Goal: Contribute content: Add original content to the website for others to see

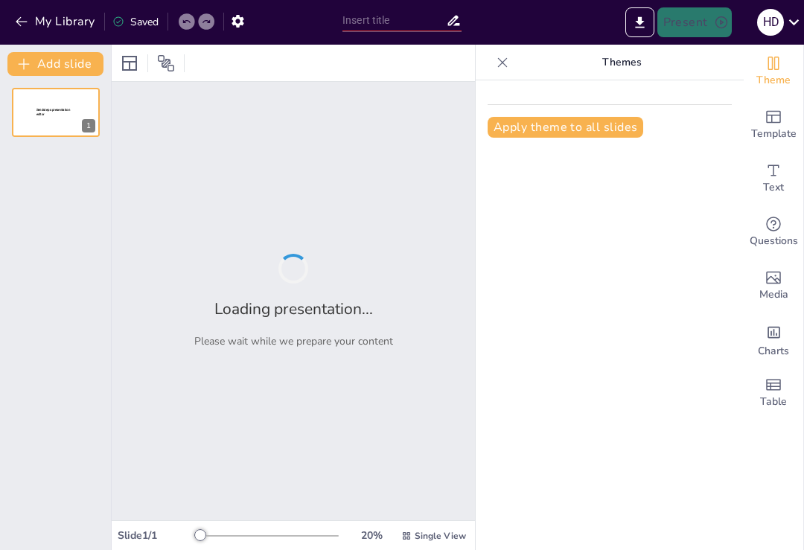
type input "[PERSON_NAME]: Einfluss und Vermächtnis in der Popkultur"
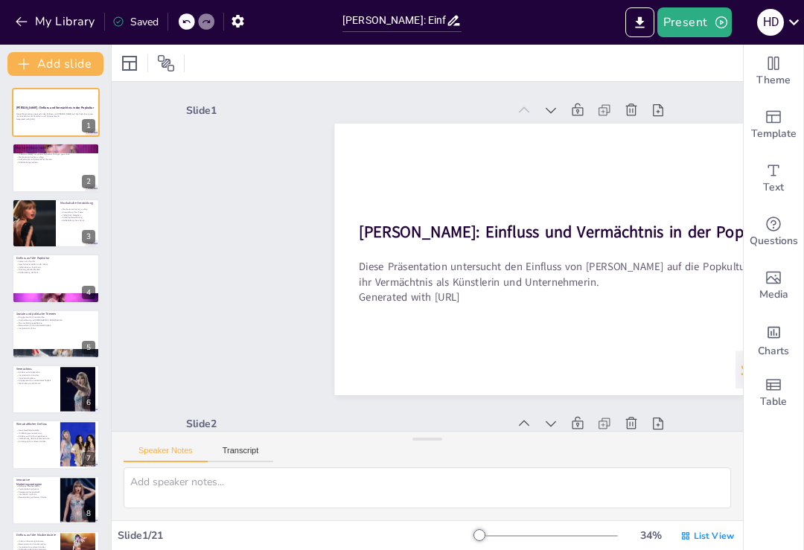
checkbox input "true"
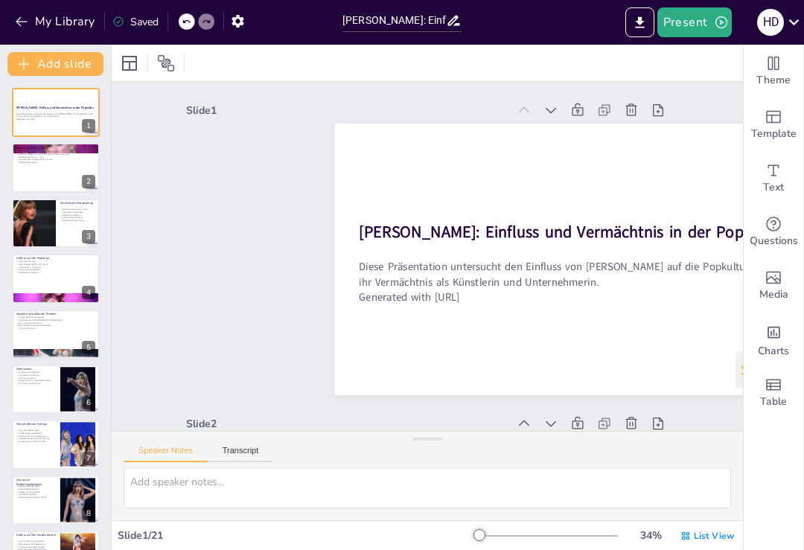
checkbox input "true"
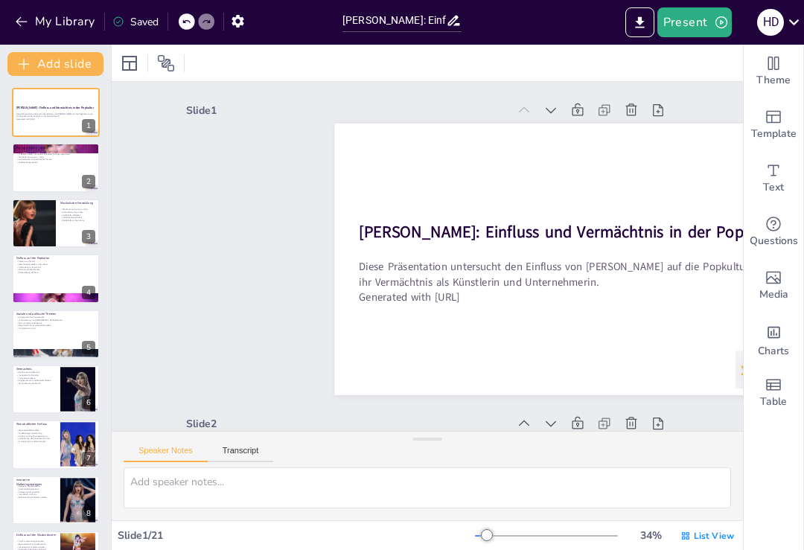
click at [33, 165] on div at bounding box center [56, 167] width 88 height 49
type textarea "[PERSON_NAME] ist nicht nur eine Künstlerin, sondern eine bedeutende Figur in d…"
checkbox input "true"
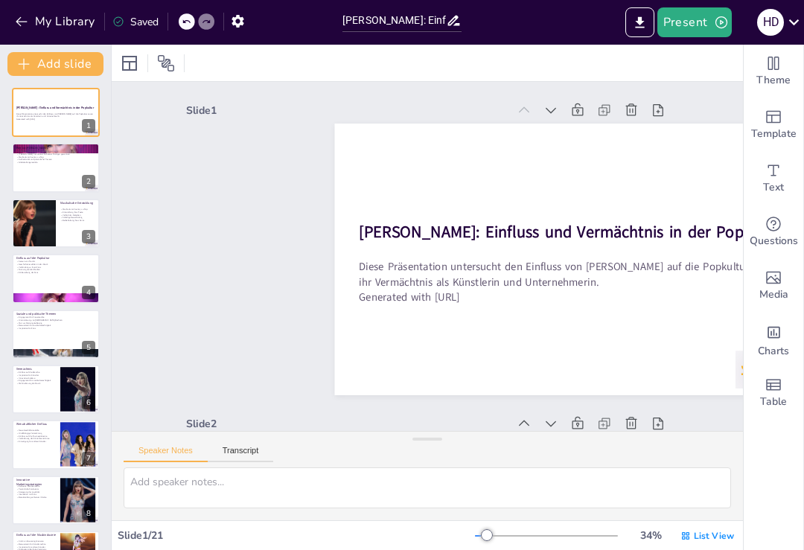
checkbox input "true"
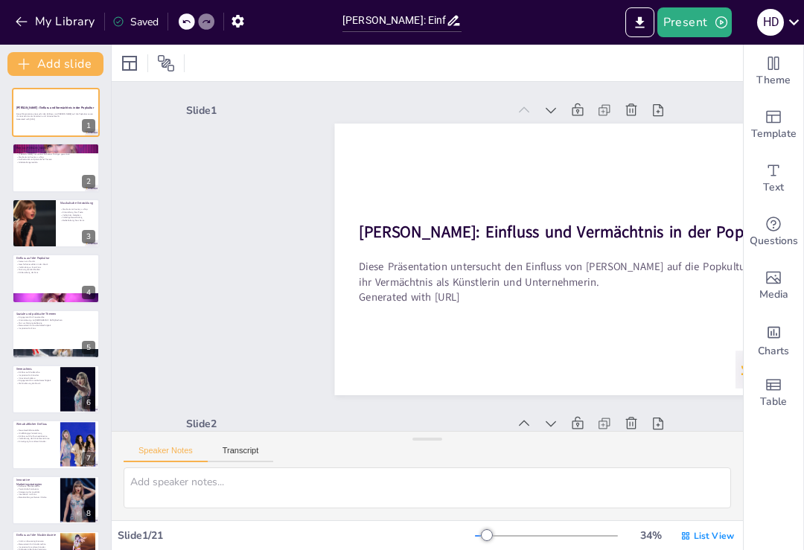
checkbox input "true"
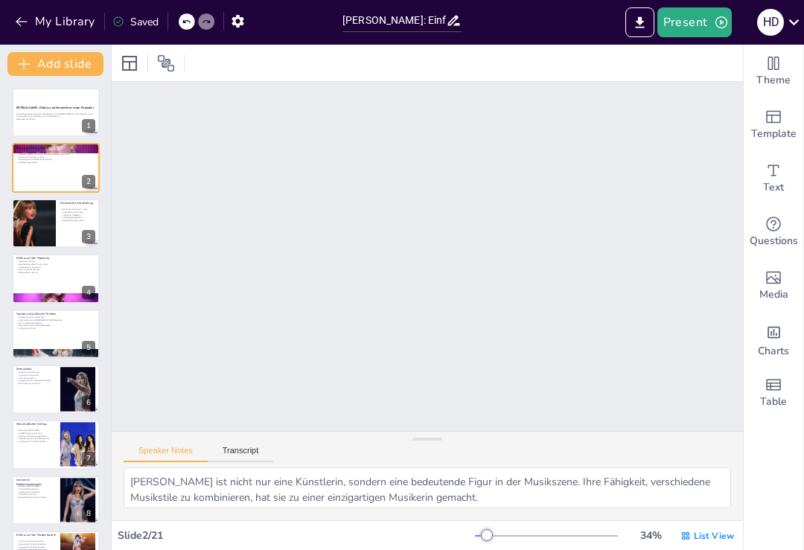
scroll to position [316, 0]
click at [42, 112] on div "[PERSON_NAME]: Einfluss und Vermächtnis in der Popkultur" at bounding box center [55, 109] width 79 height 6
checkbox input "true"
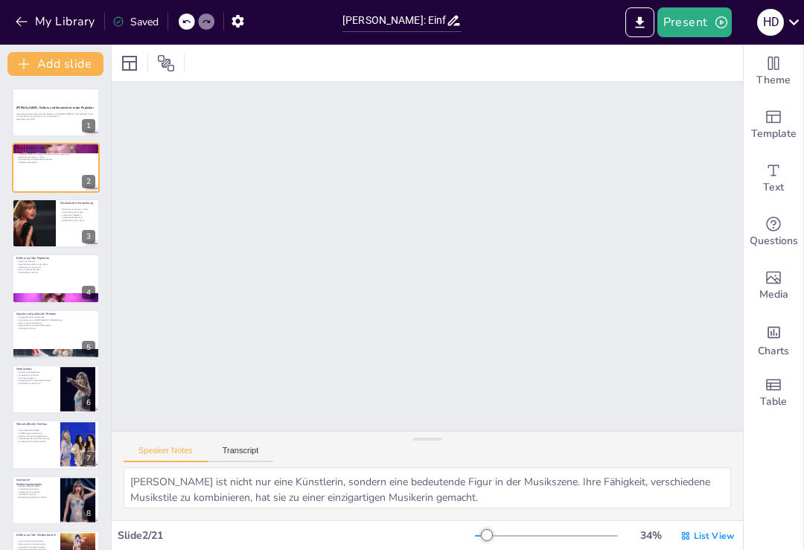
checkbox input "true"
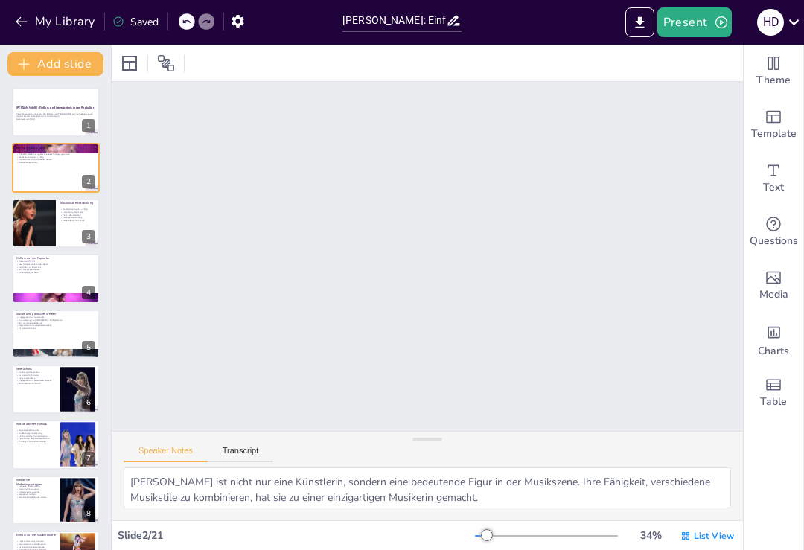
checkbox input "true"
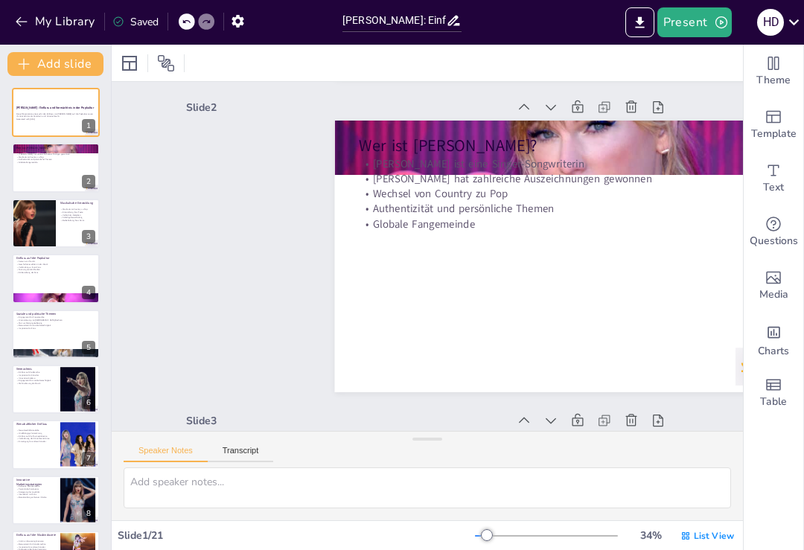
scroll to position [3, 0]
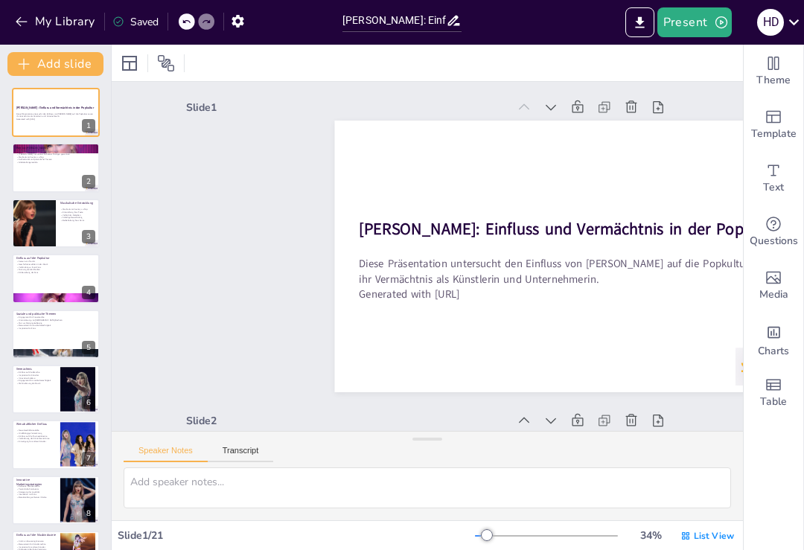
click at [38, 159] on p "Authentizität und persönliche Themen" at bounding box center [55, 159] width 79 height 3
type textarea "[PERSON_NAME] ist nicht nur eine Künstlerin, sondern eine bedeutende Figur in d…"
checkbox input "true"
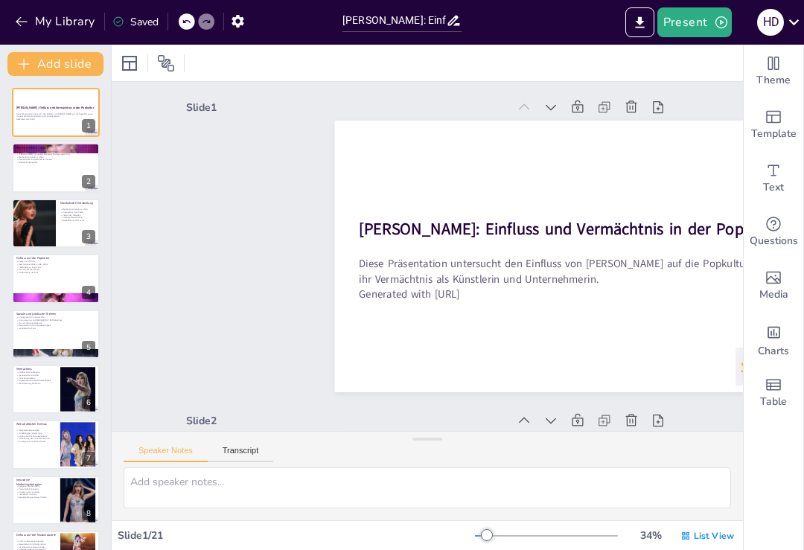
checkbox input "true"
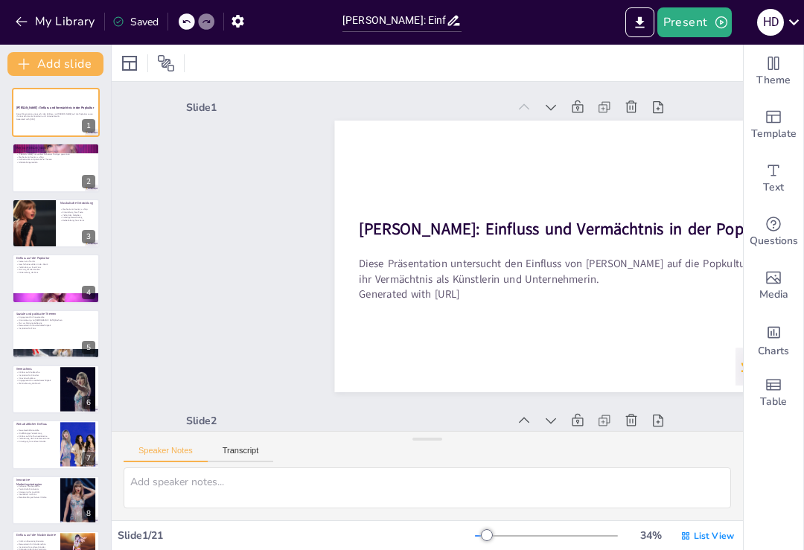
checkbox input "true"
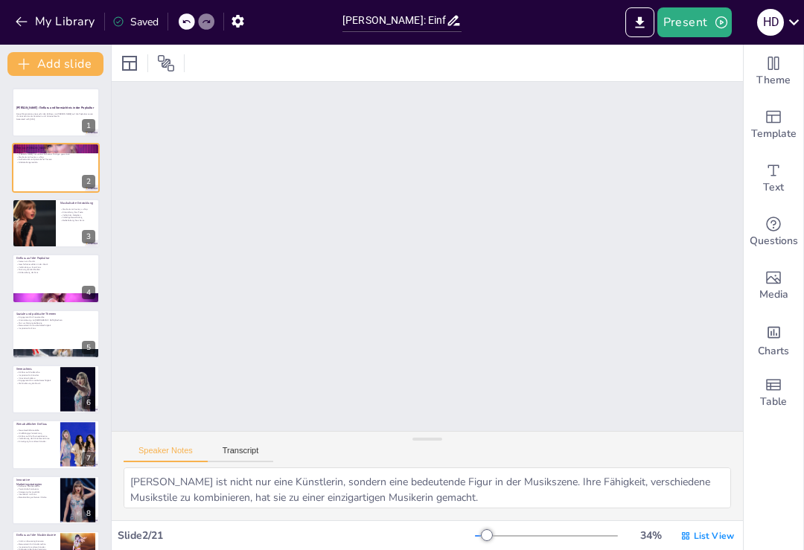
scroll to position [316, 0]
click at [36, 161] on p "Globale Fangemeinde" at bounding box center [55, 162] width 79 height 3
checkbox input "true"
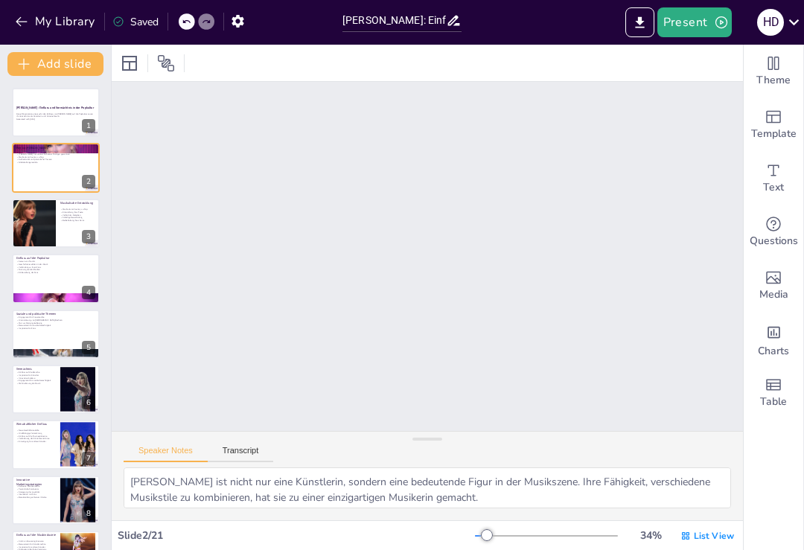
checkbox input "true"
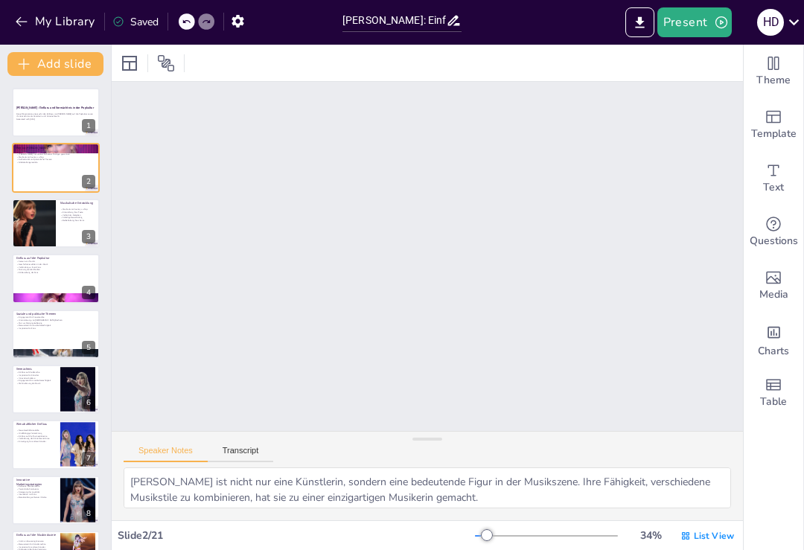
checkbox input "true"
click at [40, 220] on div at bounding box center [34, 223] width 88 height 49
type textarea "Der Übergang von Country zu Pop zeigt, wie vielseitig [PERSON_NAME] ist und wie…"
checkbox input "true"
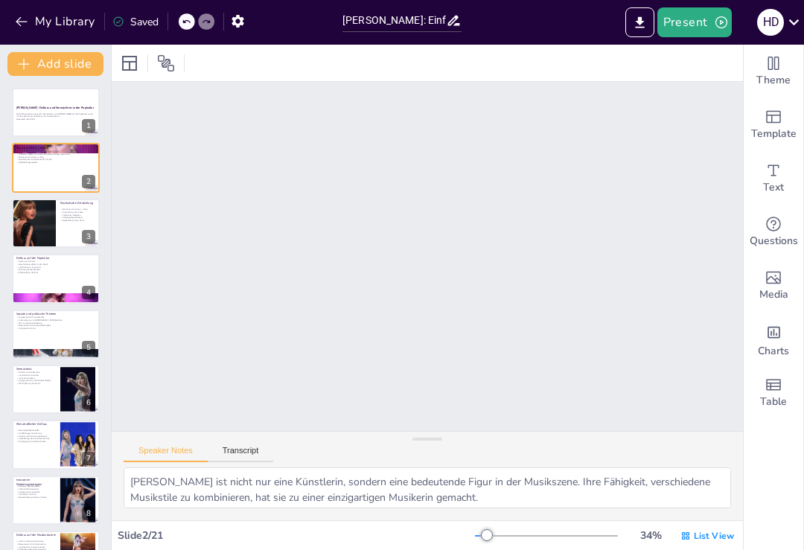
checkbox input "true"
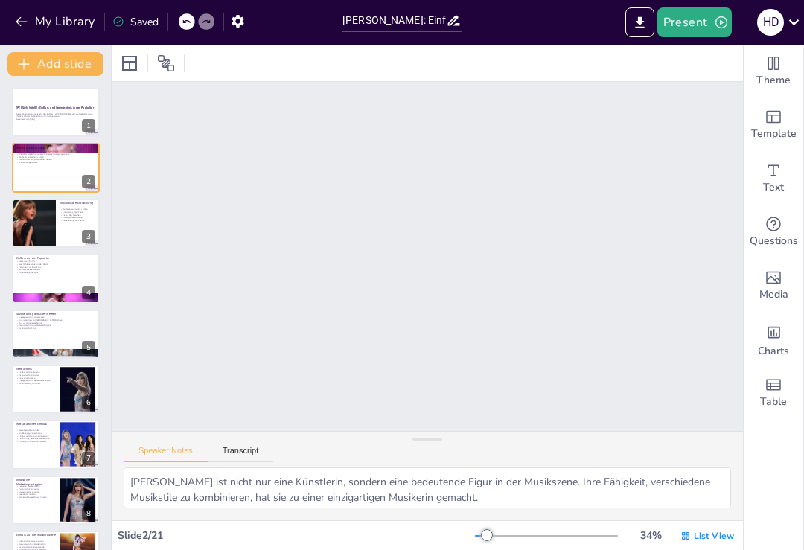
checkbox input "true"
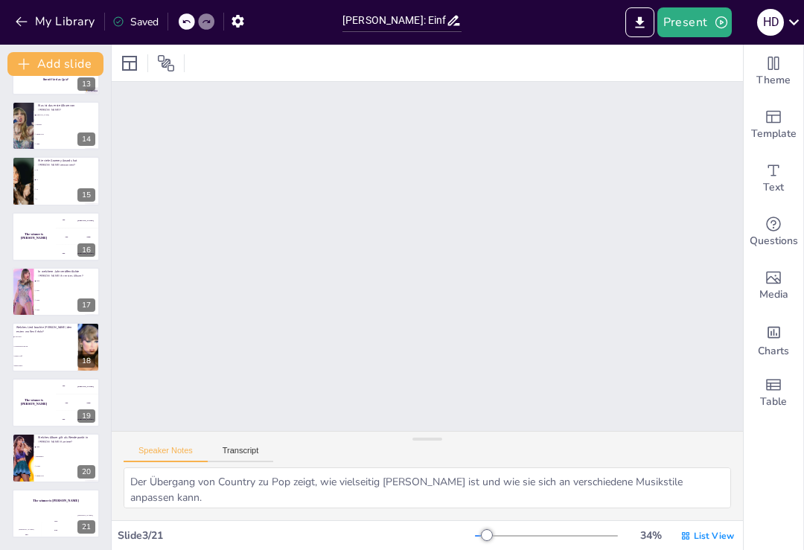
scroll to position [706, 0]
checkbox input "true"
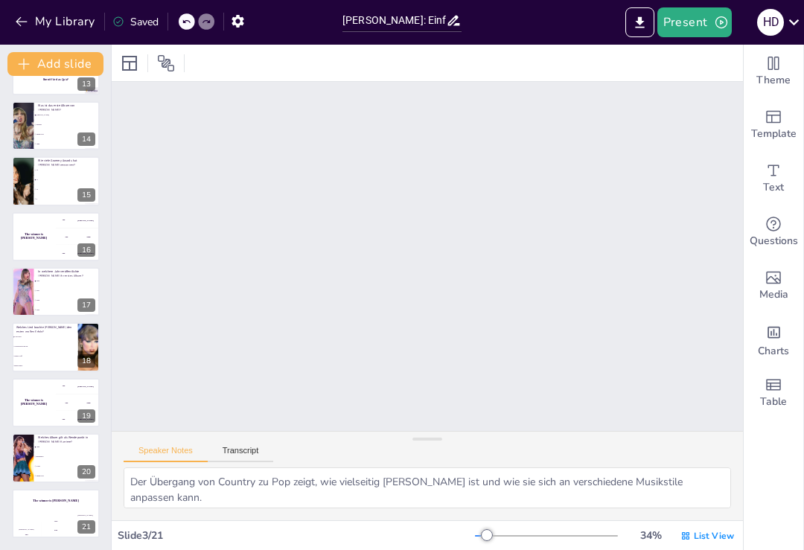
checkbox input "true"
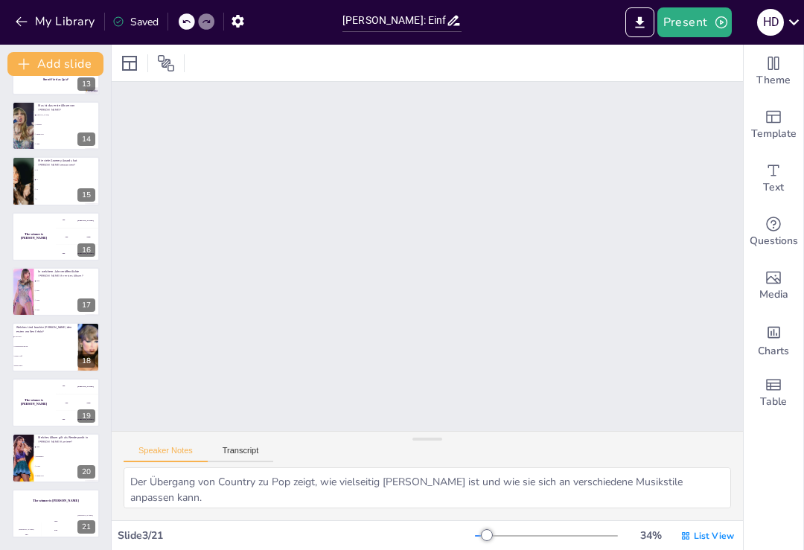
checkbox input "true"
click at [36, 334] on li "Love Story" at bounding box center [45, 336] width 66 height 9
type textarea ""Love Story" war das Lied, das [PERSON_NAME] zu internationalem Ruhm verhalf un…"
checkbox input "true"
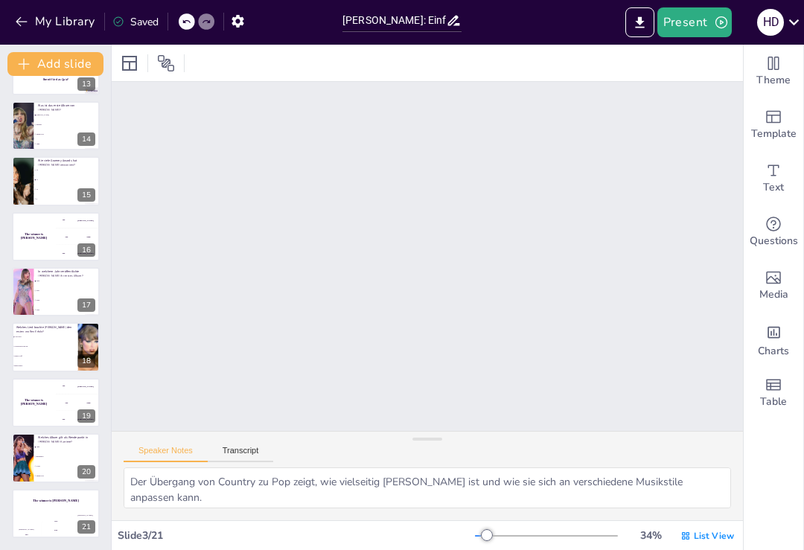
checkbox input "true"
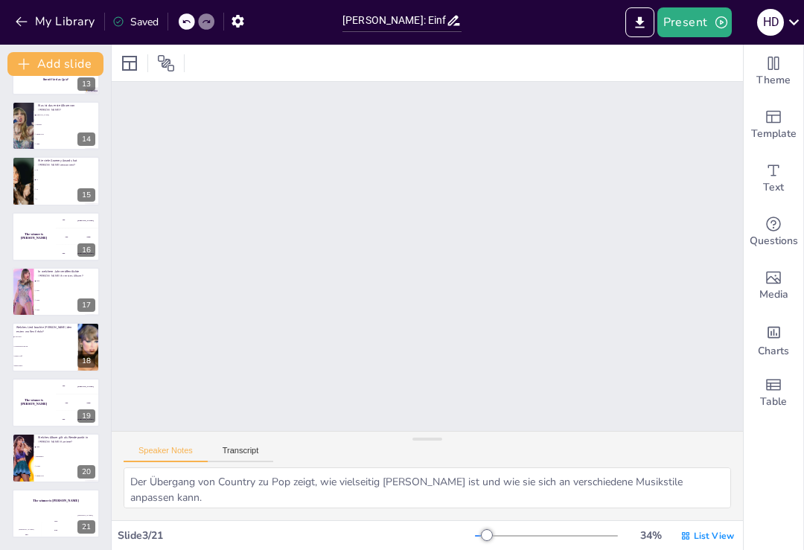
checkbox input "true"
click at [34, 244] on div "The winner is [PERSON_NAME]" at bounding box center [34, 236] width 44 height 49
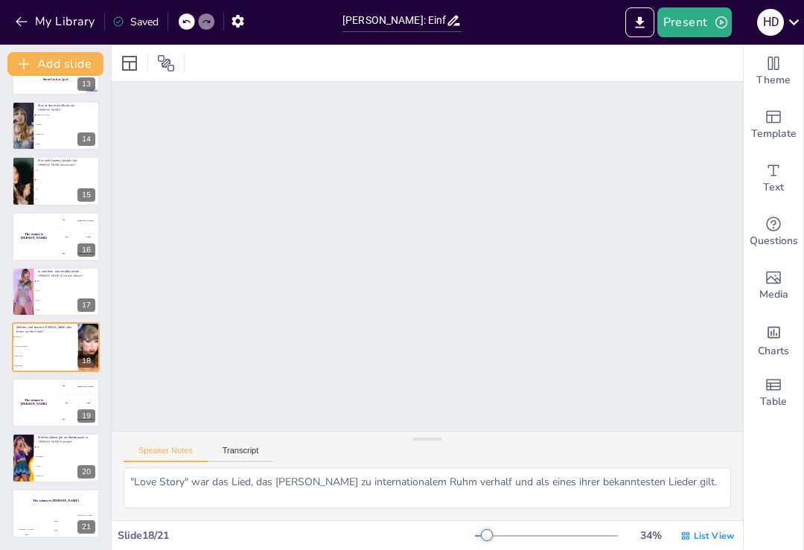
checkbox input "true"
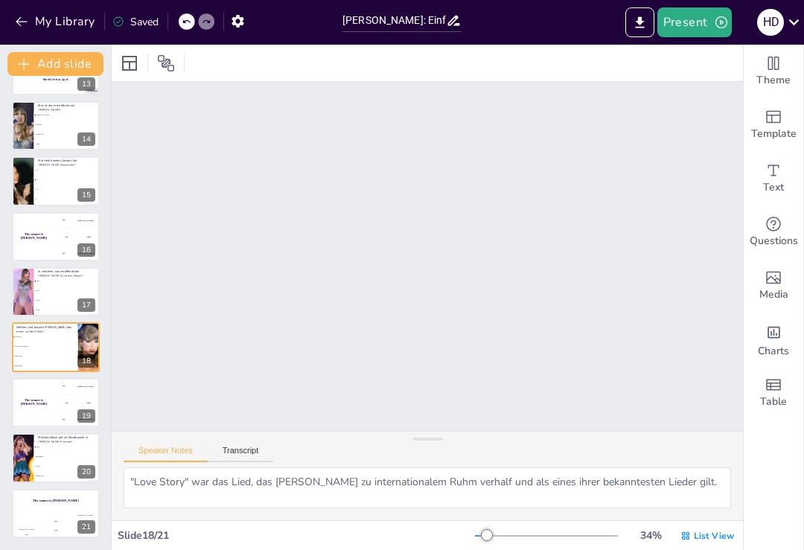
checkbox input "true"
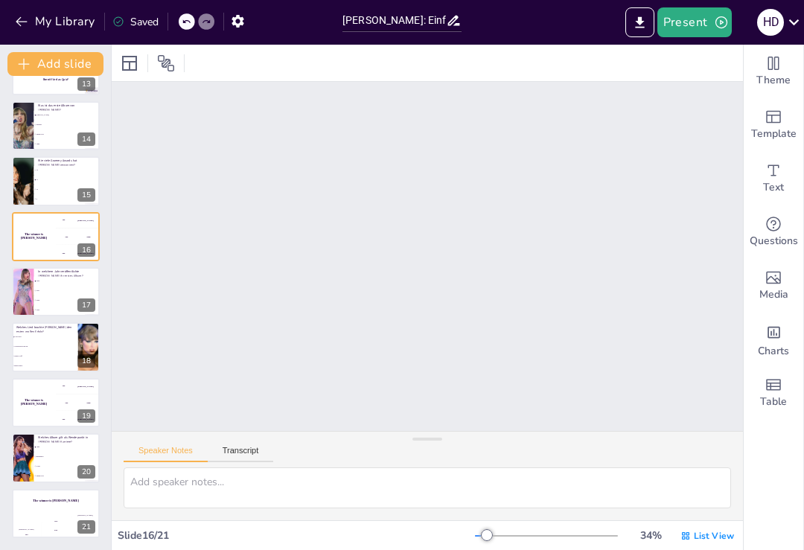
scroll to position [4703, 0]
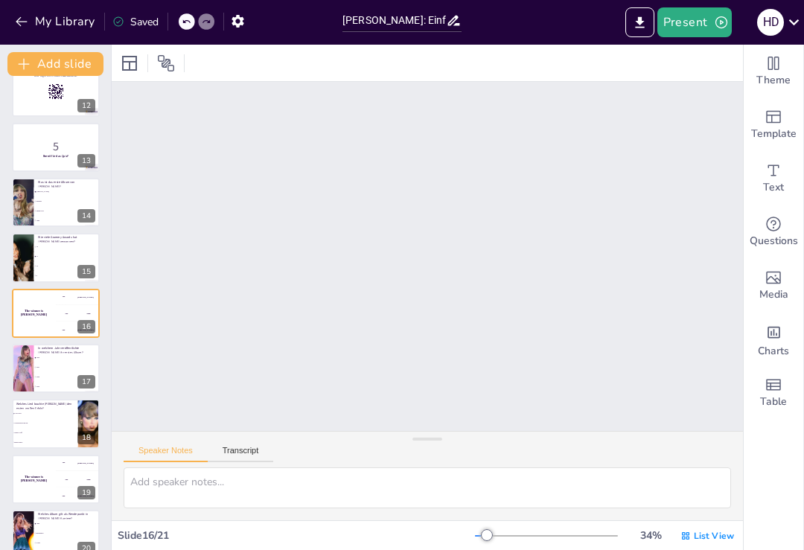
click at [27, 315] on h4 "The winner is [PERSON_NAME]" at bounding box center [34, 312] width 44 height 7
checkbox input "true"
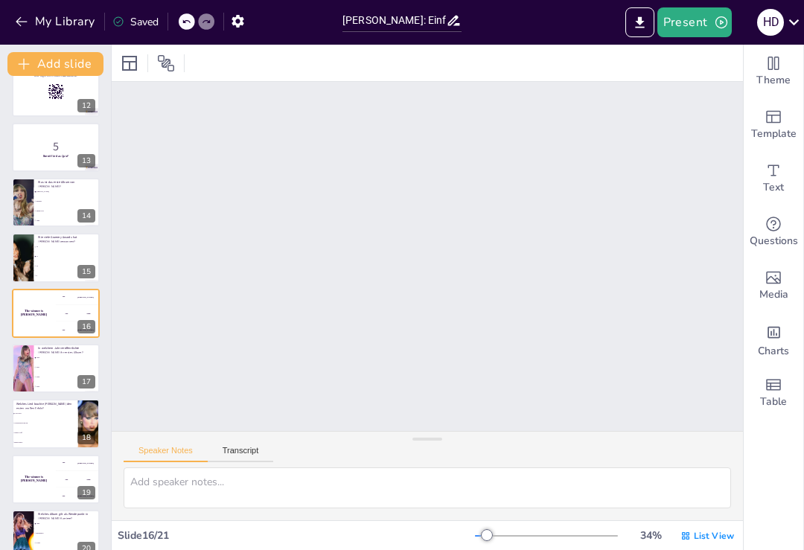
checkbox input "true"
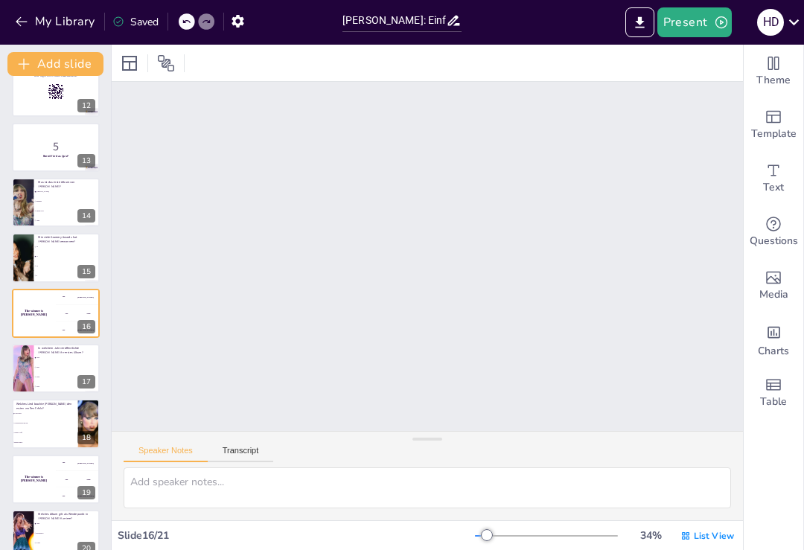
checkbox input "true"
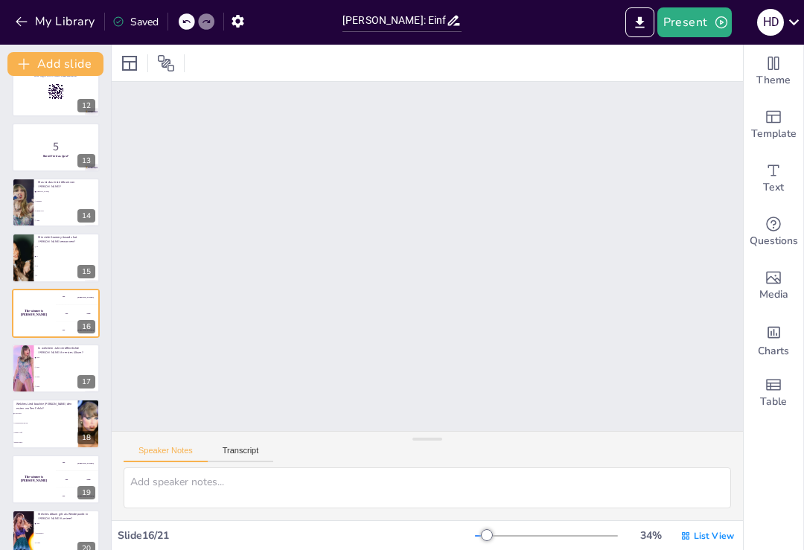
checkbox input "true"
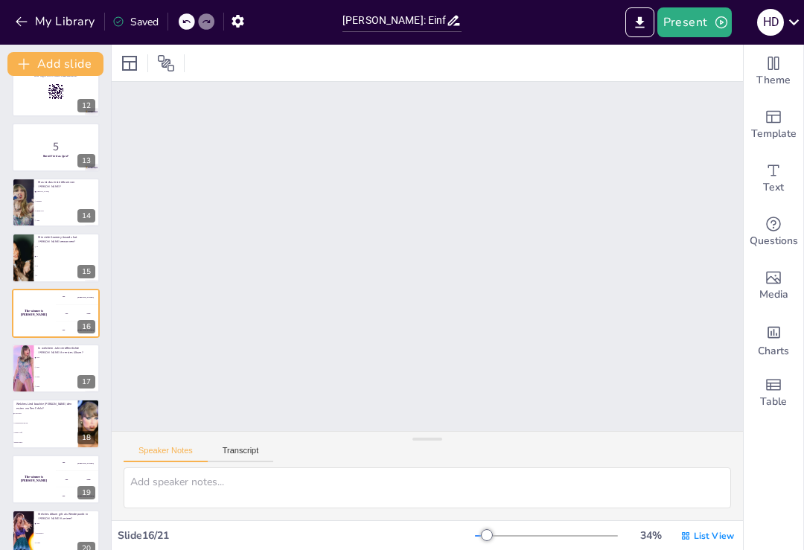
checkbox input "true"
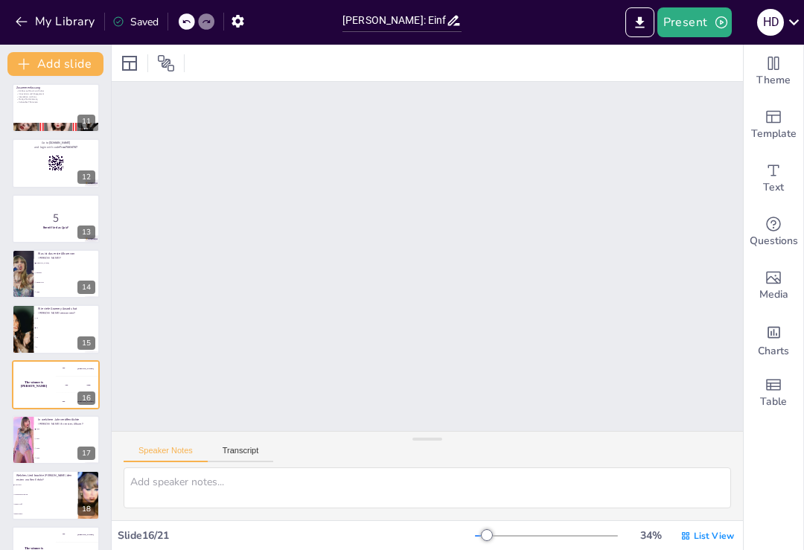
click at [34, 148] on p "and login with code Free70834787" at bounding box center [55, 147] width 79 height 4
checkbox input "true"
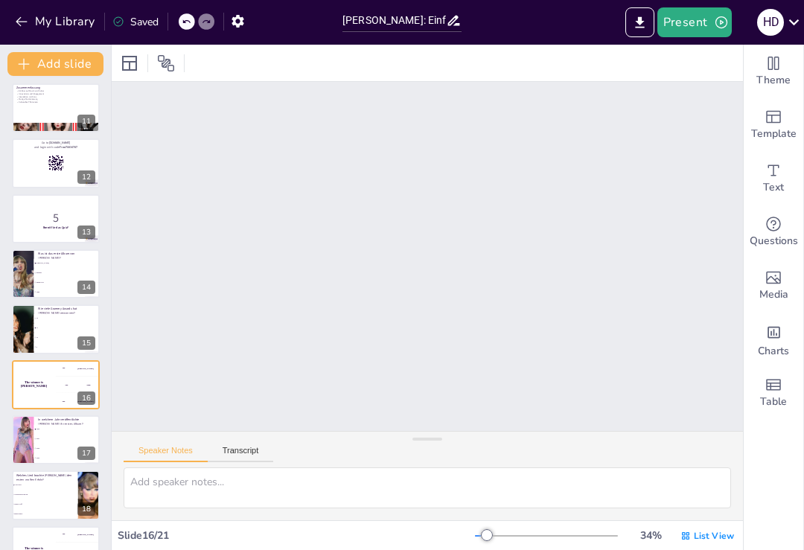
checkbox input "true"
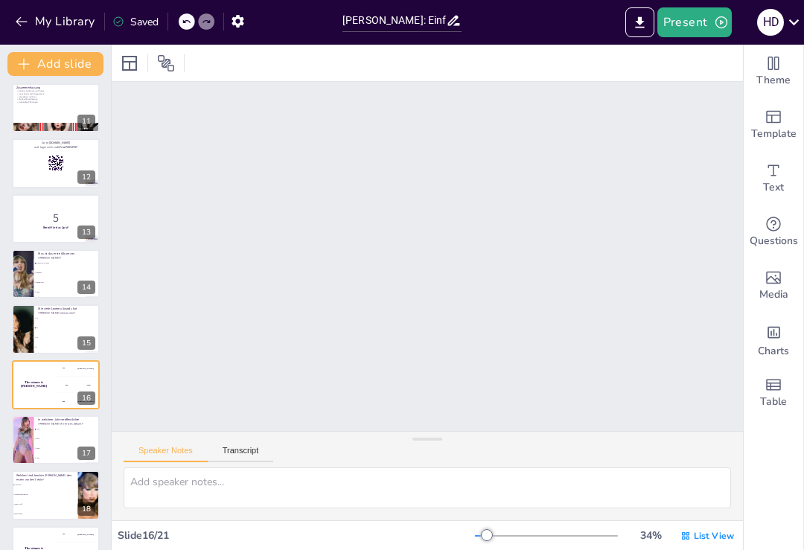
checkbox input "true"
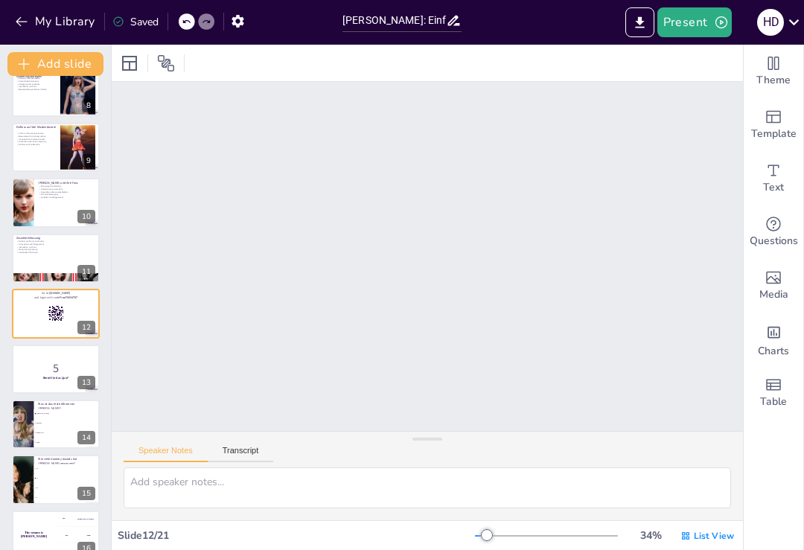
click at [35, 156] on div at bounding box center [56, 147] width 88 height 49
type textarea "Ihre Kritik an Streaming-Diensten hat eine wichtige Debatte über die Vergütung …"
checkbox input "true"
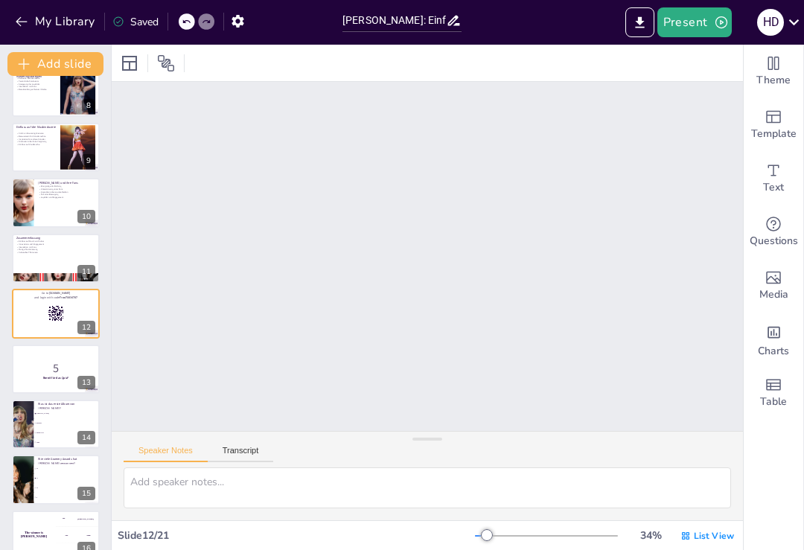
checkbox input "true"
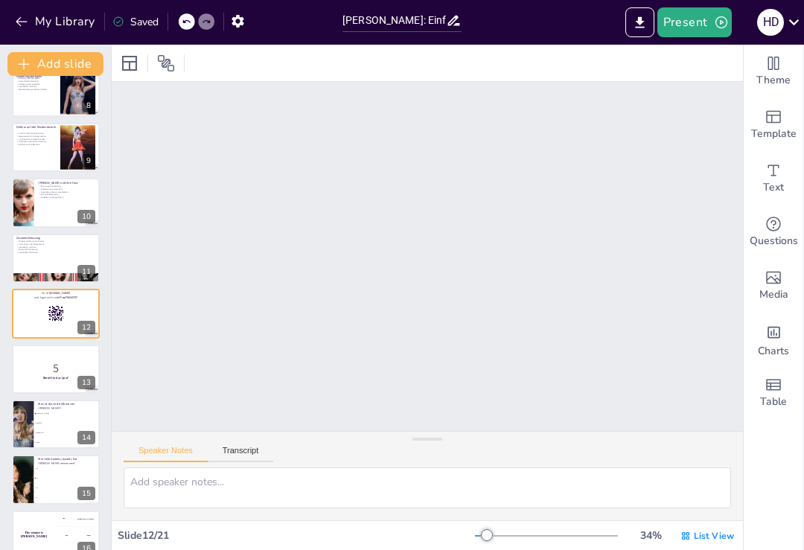
checkbox input "true"
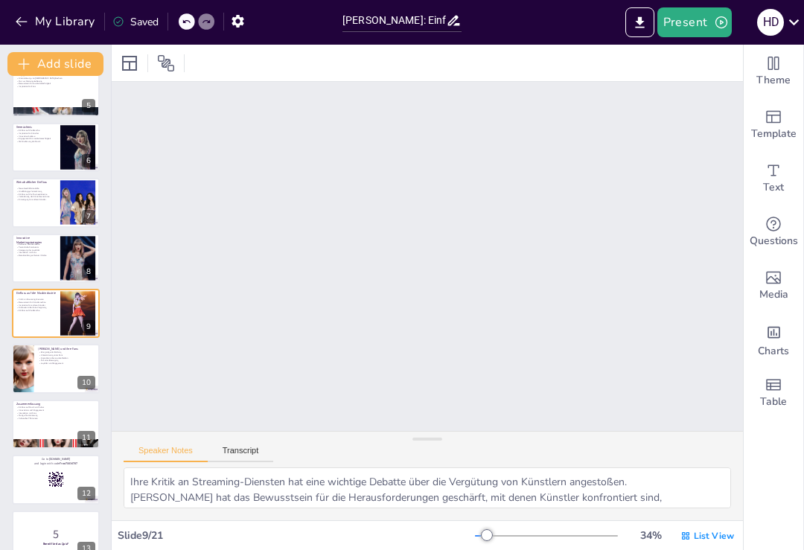
scroll to position [0, 0]
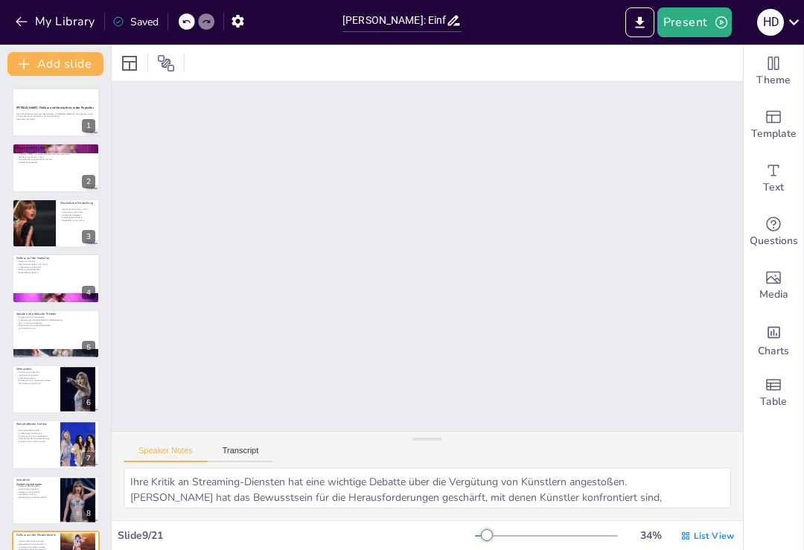
click at [703, 19] on button "Present" at bounding box center [694, 22] width 74 height 30
checkbox input "true"
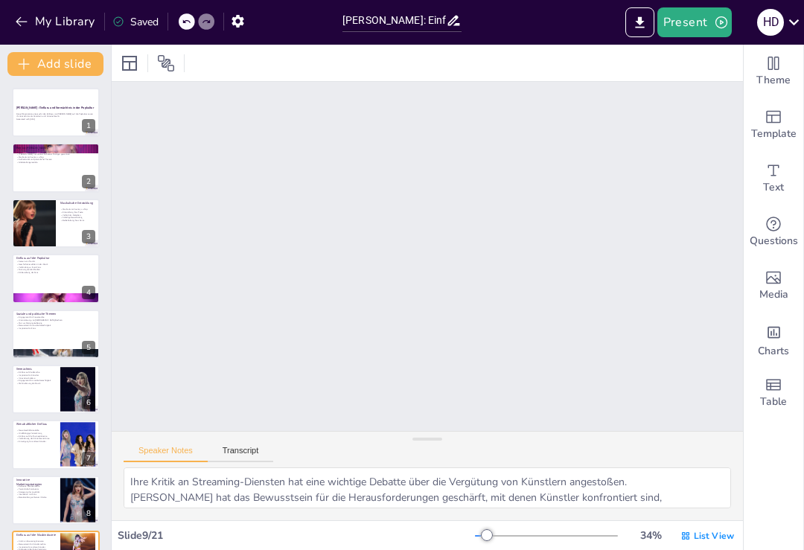
checkbox input "true"
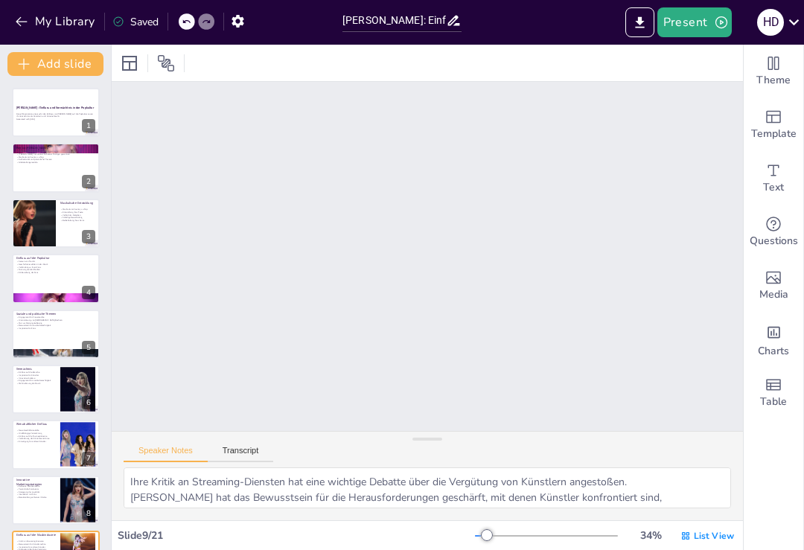
checkbox input "true"
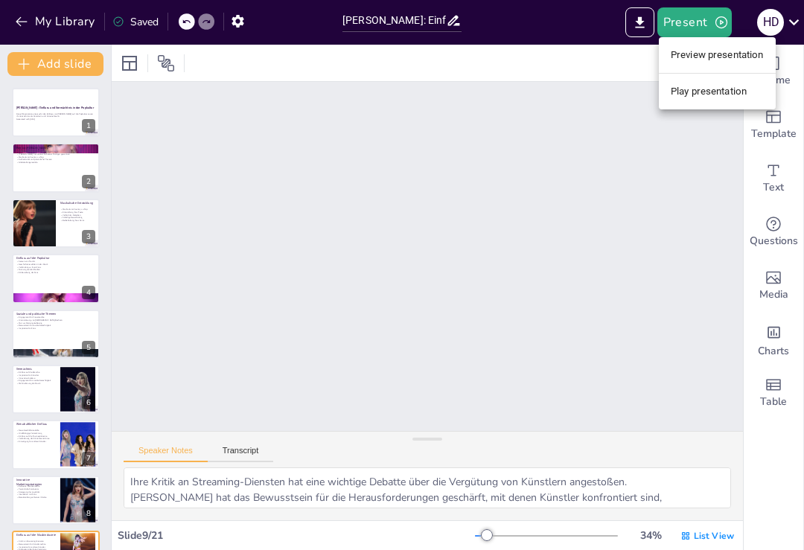
click at [32, 97] on div at bounding box center [402, 275] width 804 height 550
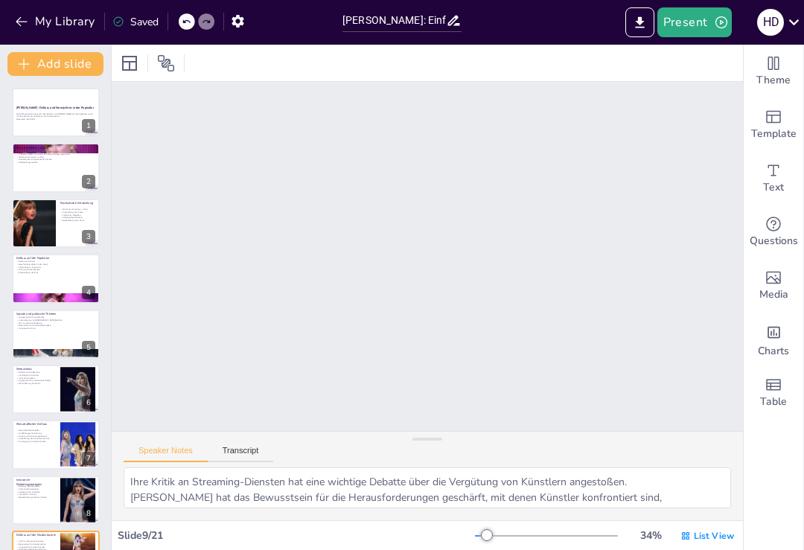
click at [706, 28] on button "Present" at bounding box center [694, 22] width 74 height 30
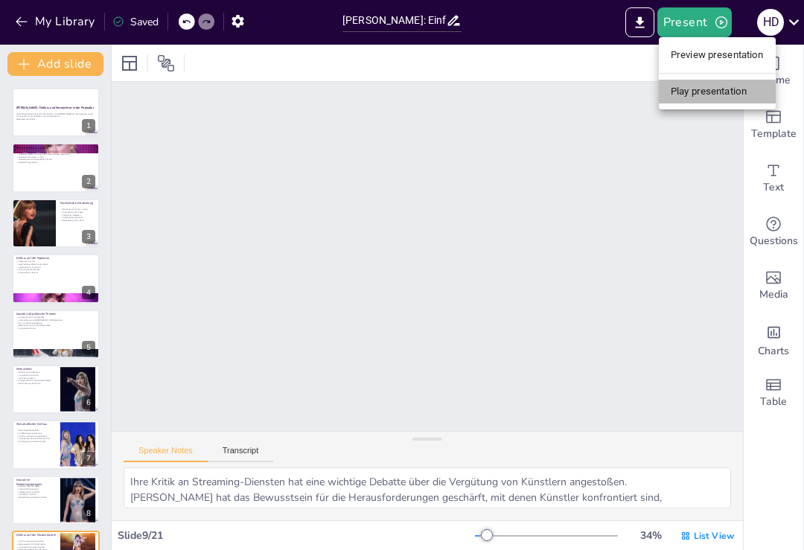
click at [740, 90] on li "Play presentation" at bounding box center [717, 92] width 117 height 24
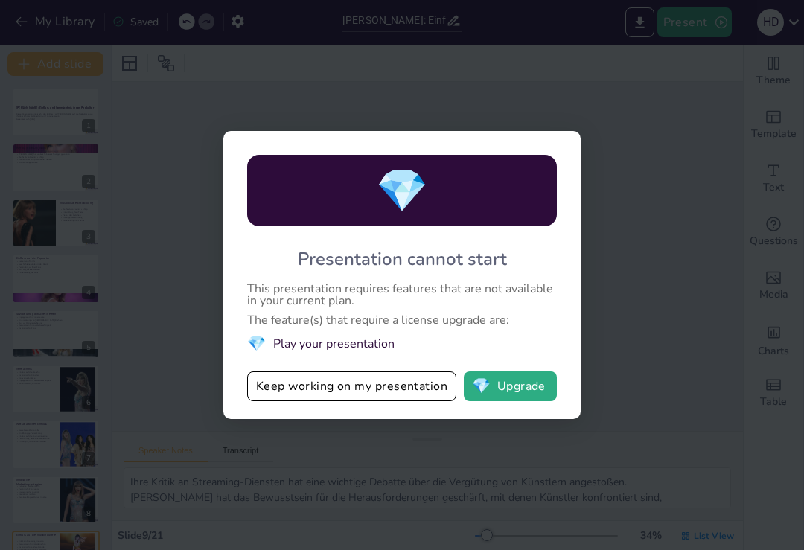
click at [400, 397] on button "Keep working on my presentation" at bounding box center [351, 386] width 209 height 30
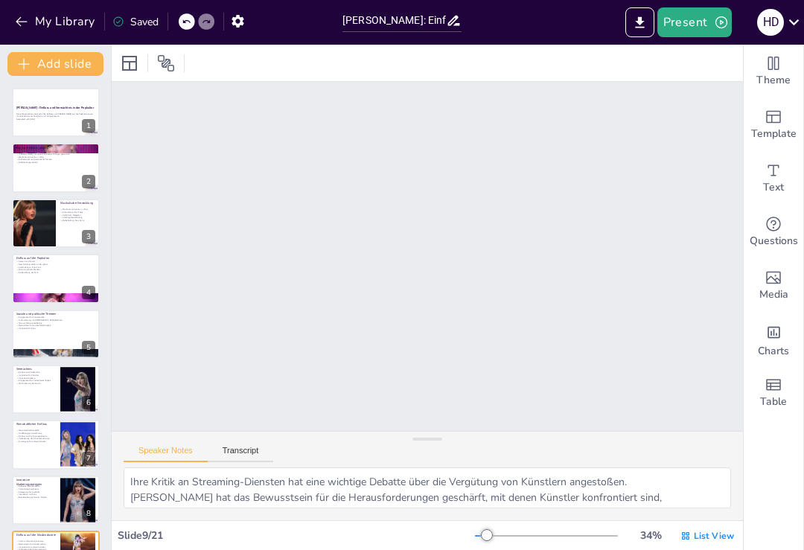
click at [708, 19] on button "Present" at bounding box center [694, 22] width 74 height 30
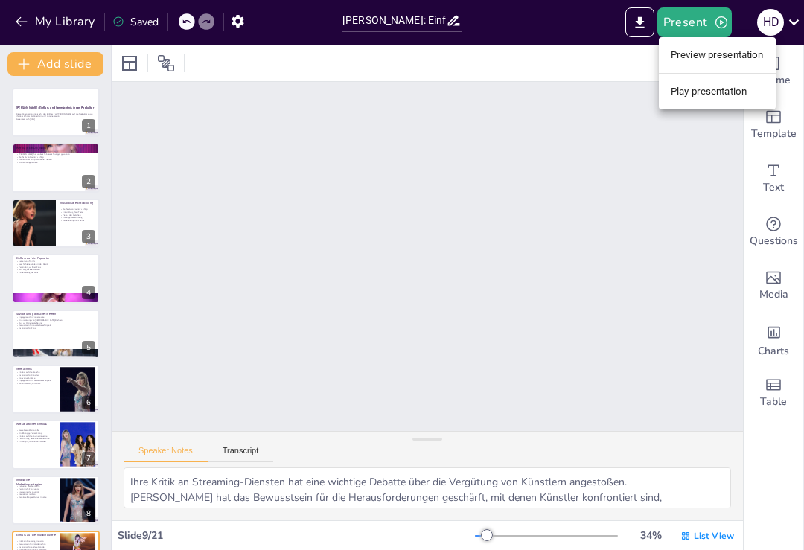
click at [752, 50] on li "Preview presentation" at bounding box center [717, 55] width 117 height 24
